Goal: Task Accomplishment & Management: Manage account settings

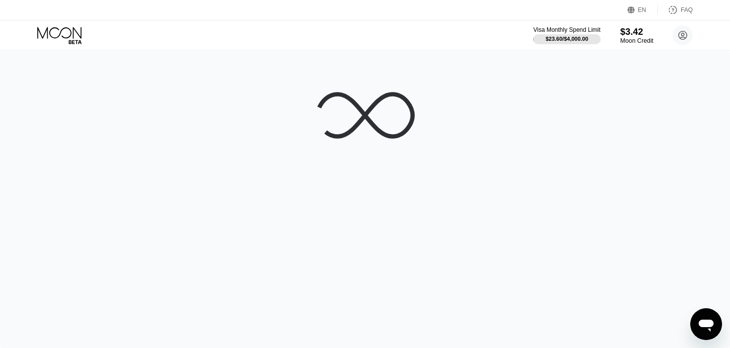
click at [643, 35] on div "$3.42" at bounding box center [636, 31] width 33 height 10
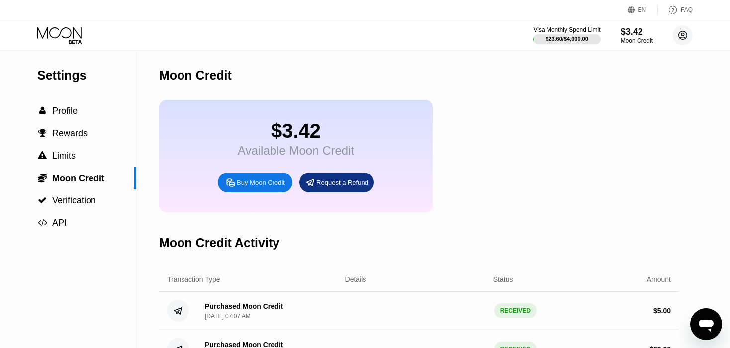
click at [674, 29] on icon at bounding box center [683, 35] width 20 height 20
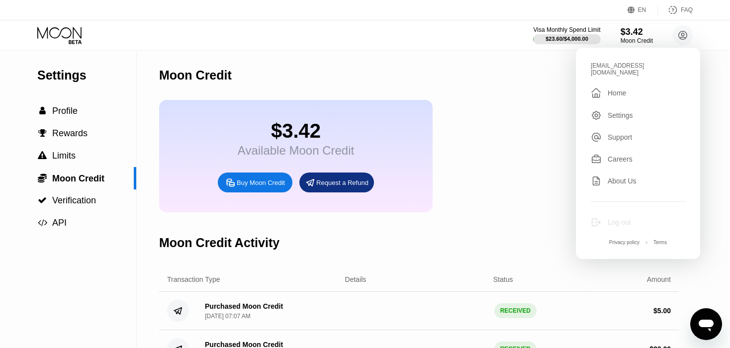
click at [608, 218] on div "Log out" at bounding box center [619, 222] width 23 height 8
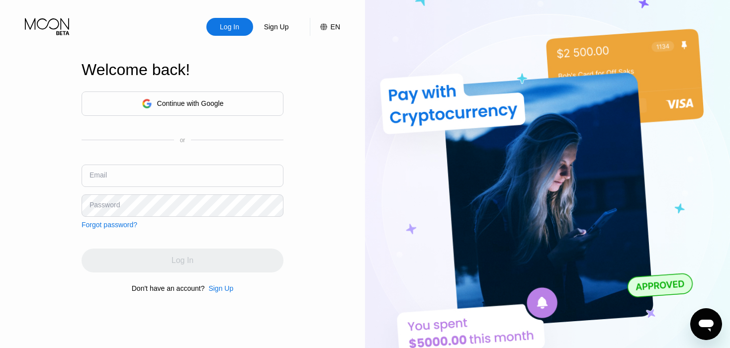
click at [133, 174] on input "text" at bounding box center [183, 176] width 202 height 22
paste input "[EMAIL_ADDRESS][DOMAIN_NAME]"
type input "[EMAIL_ADDRESS][DOMAIN_NAME]"
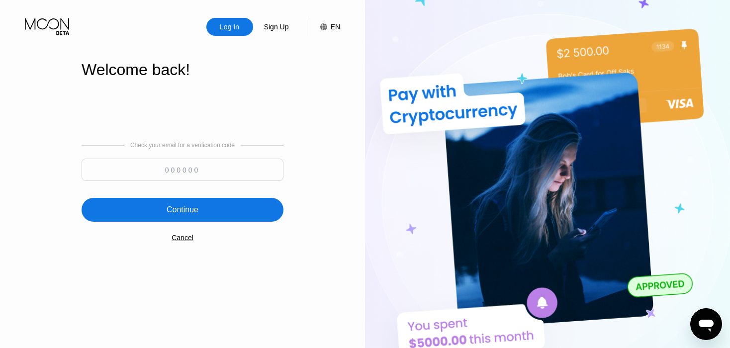
click at [167, 171] on input at bounding box center [183, 170] width 202 height 22
paste input "529047"
type input "529047"
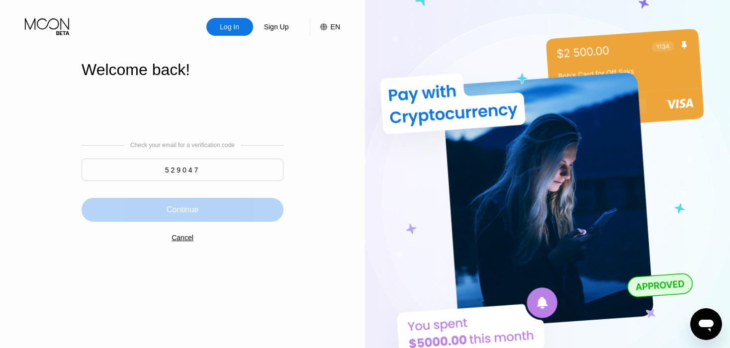
click at [159, 210] on div "Continue" at bounding box center [183, 210] width 202 height 24
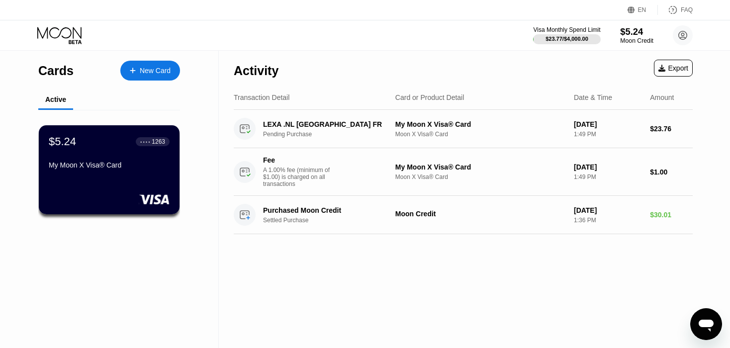
click at [642, 35] on div "$5.24" at bounding box center [636, 31] width 33 height 10
